Goal: Task Accomplishment & Management: Use online tool/utility

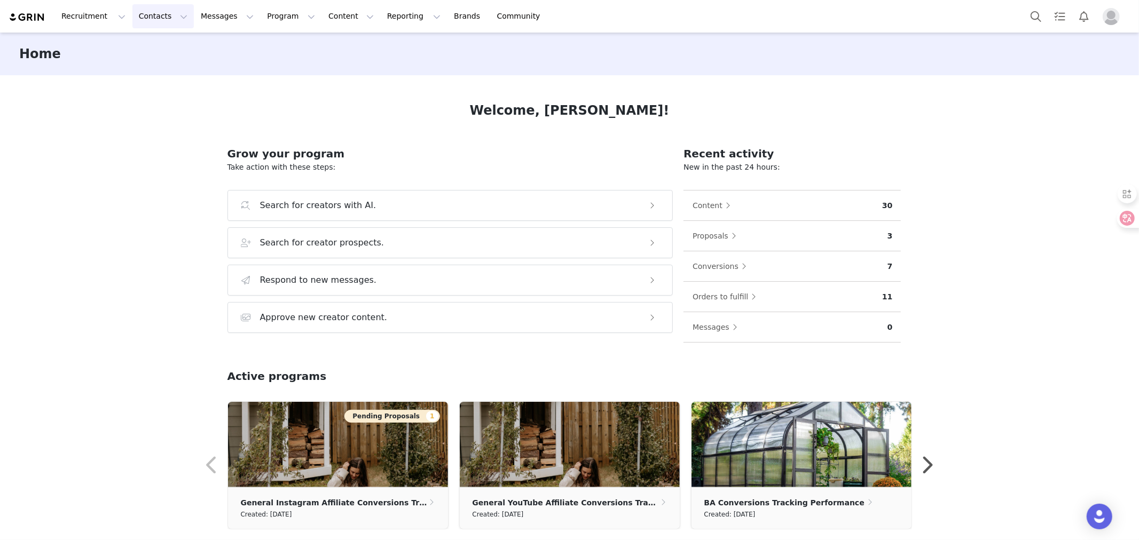
click at [155, 18] on button "Contacts Contacts" at bounding box center [162, 16] width 61 height 24
click at [160, 45] on p "Creators" at bounding box center [152, 47] width 32 height 11
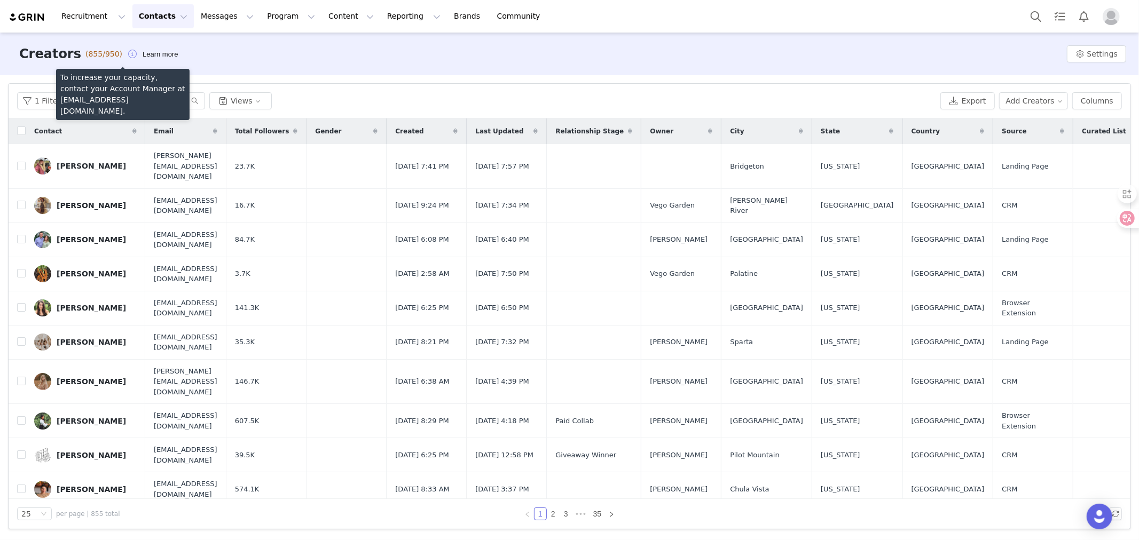
click at [124, 52] on button "button" at bounding box center [132, 53] width 17 height 17
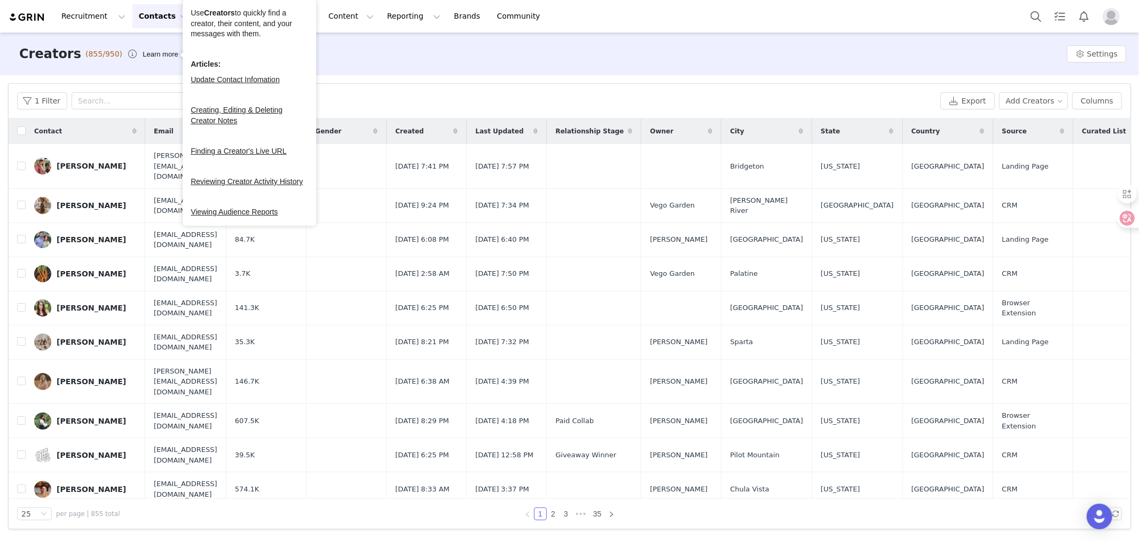
click at [413, 66] on div "Creators (855/950) Learn more Settings" at bounding box center [569, 54] width 1139 height 43
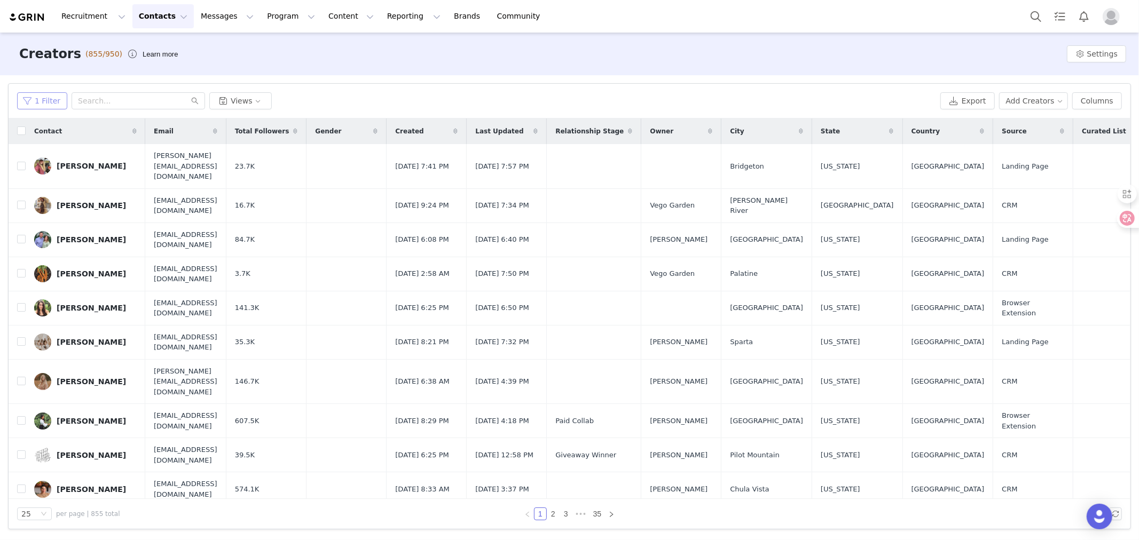
click at [35, 95] on button "1 Filter" at bounding box center [42, 100] width 50 height 17
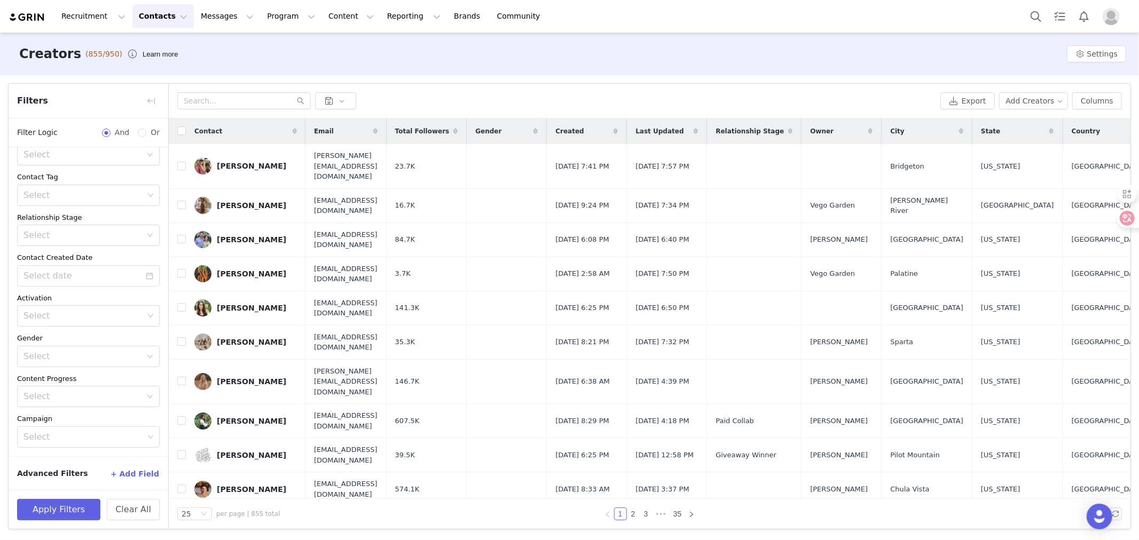
scroll to position [66, 0]
click at [149, 95] on button "button" at bounding box center [151, 100] width 17 height 17
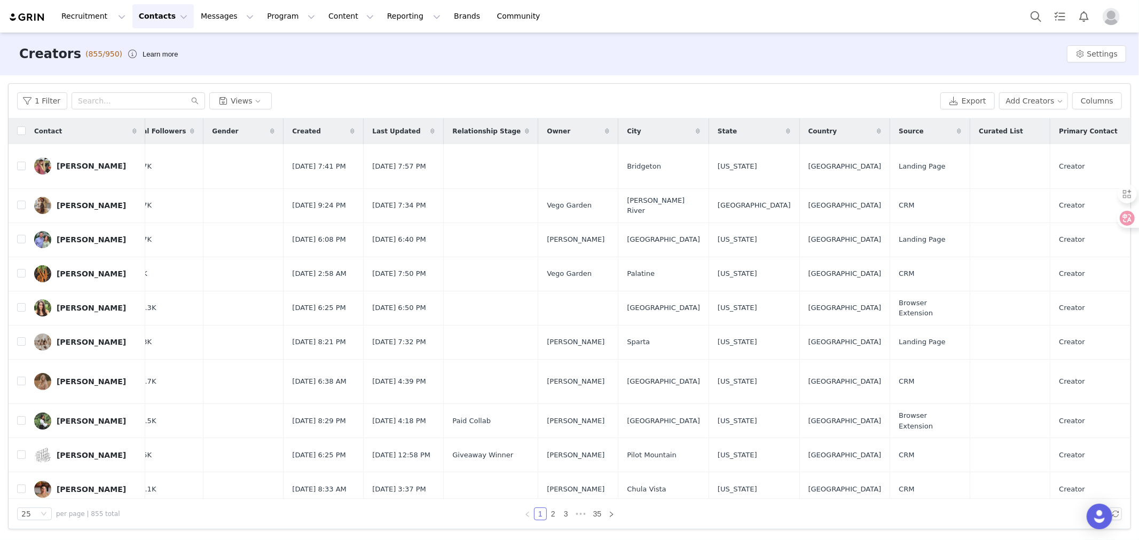
scroll to position [0, 0]
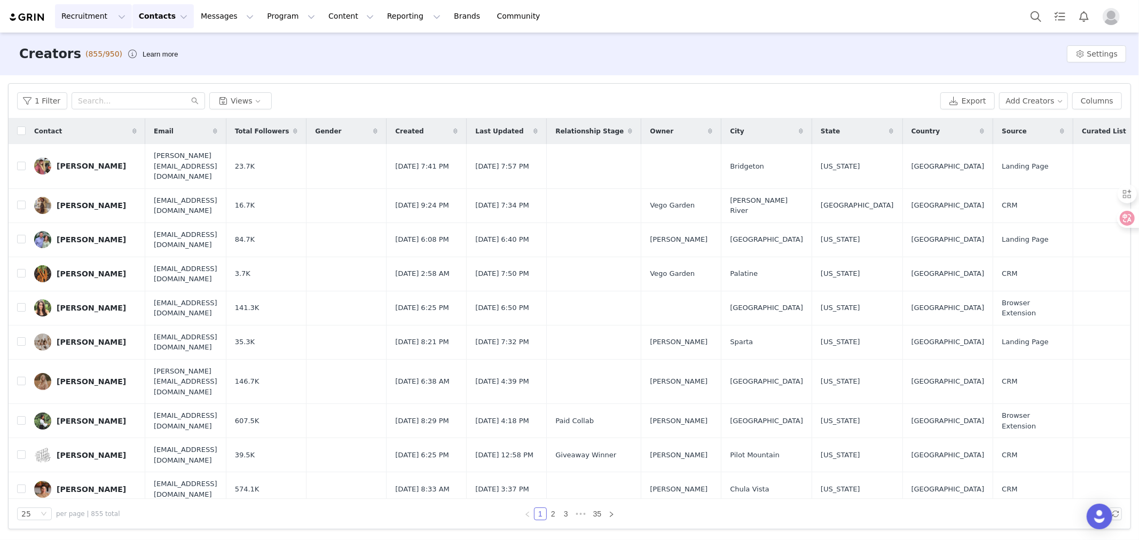
click at [102, 19] on button "Recruitment Recruitment" at bounding box center [93, 16] width 77 height 24
click at [967, 94] on button "Export" at bounding box center [967, 100] width 54 height 17
click at [619, 20] on span "Your export is in progress, we will notify you when it is ready" at bounding box center [562, 20] width 226 height 11
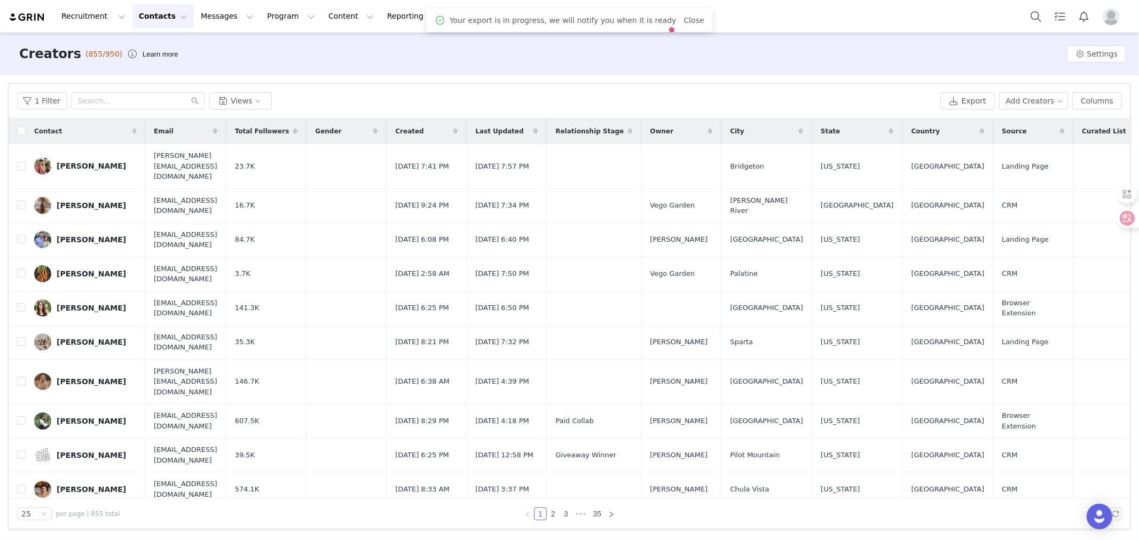
click at [621, 71] on div "Creators (855/950) Learn more Settings" at bounding box center [569, 54] width 1139 height 43
click at [1082, 52] on button "Settings" at bounding box center [1095, 53] width 59 height 17
click at [1008, 50] on div "Creators (855/950) Learn more Settings" at bounding box center [569, 54] width 1139 height 43
